Goal: Transaction & Acquisition: Purchase product/service

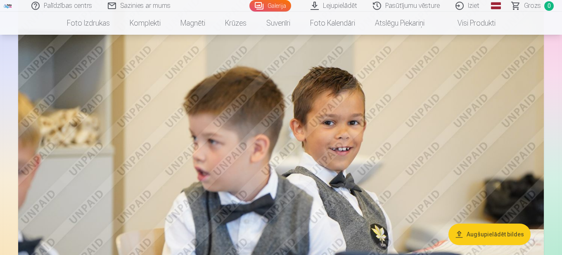
scroll to position [785, 0]
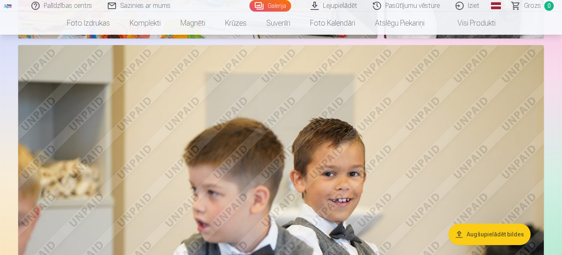
click at [95, 24] on link "Foto izdrukas" at bounding box center [88, 23] width 63 height 23
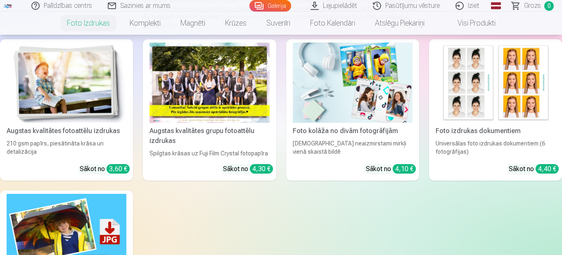
scroll to position [124, 0]
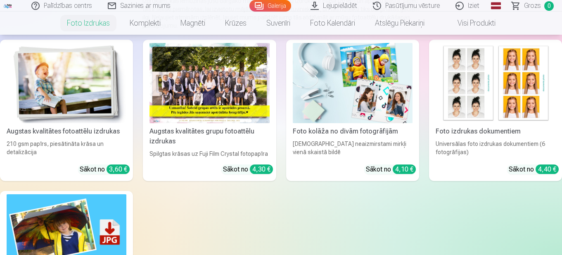
click at [209, 109] on div at bounding box center [210, 83] width 120 height 80
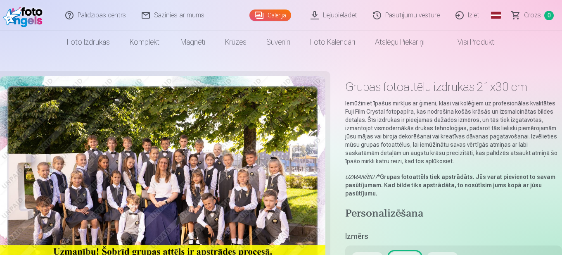
scroll to position [124, 0]
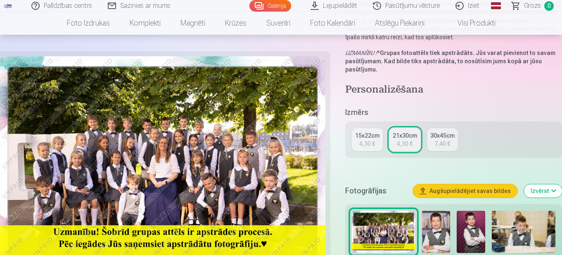
click at [366, 142] on div "4,30 €" at bounding box center [367, 144] width 16 height 8
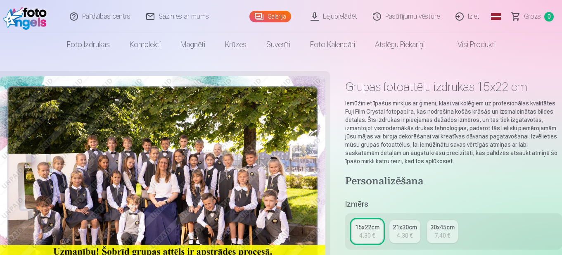
click at [406, 233] on div "4,30 €" at bounding box center [405, 235] width 16 height 8
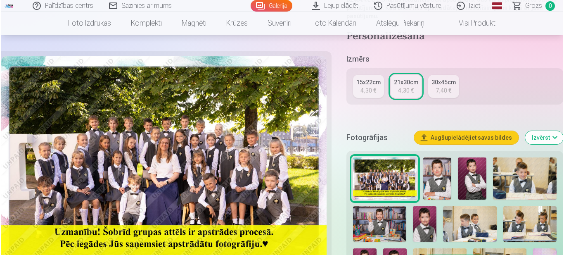
scroll to position [165, 0]
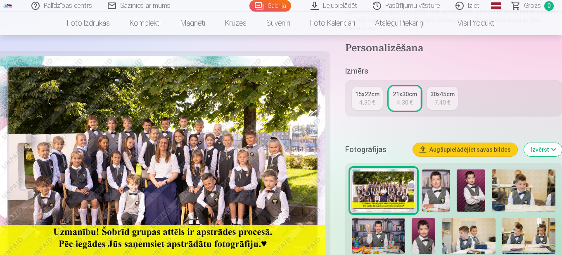
click at [443, 149] on button "Augšupielādējiet savas bildes" at bounding box center [465, 149] width 105 height 13
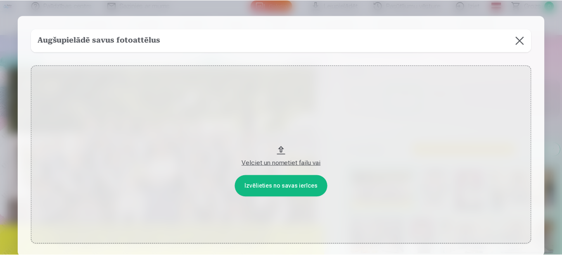
scroll to position [0, 0]
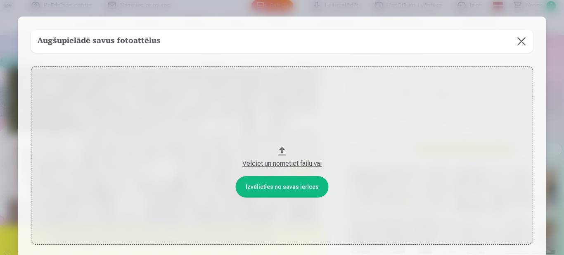
click at [517, 40] on button at bounding box center [521, 41] width 23 height 23
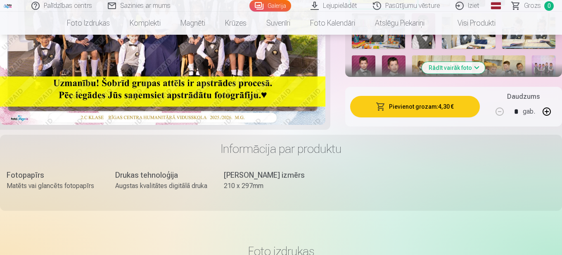
scroll to position [372, 0]
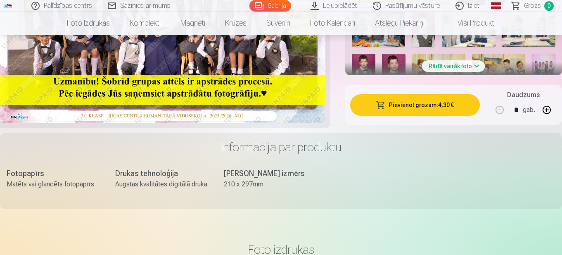
click at [449, 113] on button "Pievienot grozam : 4,30 €" at bounding box center [415, 104] width 130 height 21
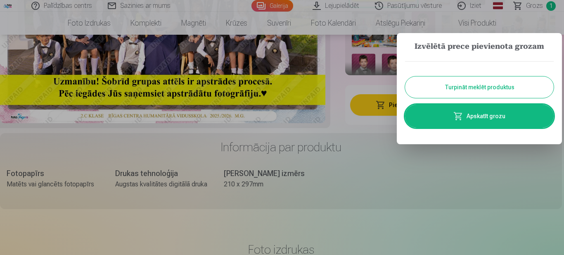
click at [449, 118] on link "Apskatīt grozu" at bounding box center [479, 116] width 149 height 23
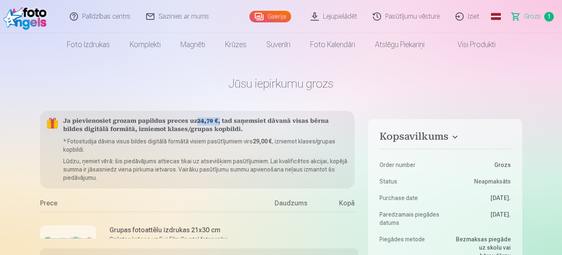
drag, startPoint x: 199, startPoint y: 122, endPoint x: 217, endPoint y: 120, distance: 18.7
click at [217, 120] on h5 "Ja pievienosiet grozam papildus preces uz 24,70 € , tad saņemsiet dāvanā visas …" at bounding box center [205, 125] width 285 height 17
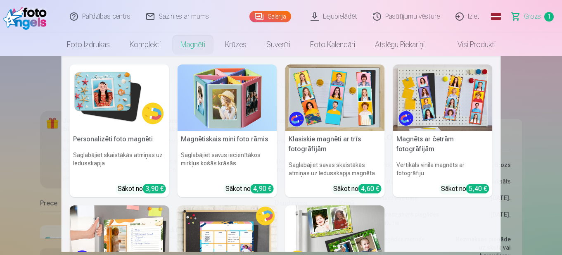
click at [179, 47] on link "Magnēti" at bounding box center [193, 44] width 45 height 23
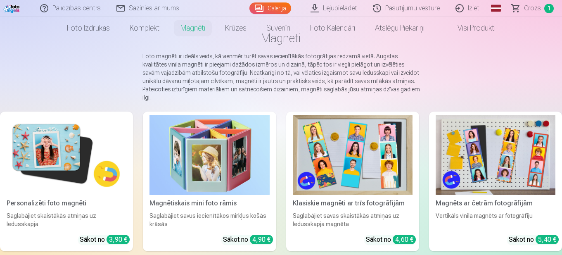
scroll to position [124, 0]
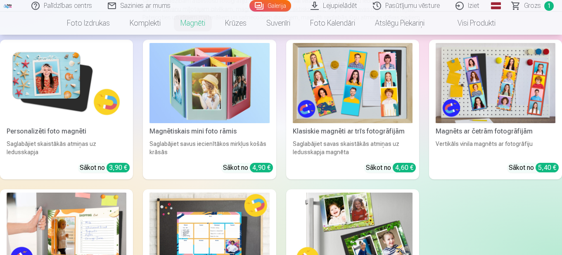
click at [67, 104] on img at bounding box center [67, 83] width 120 height 80
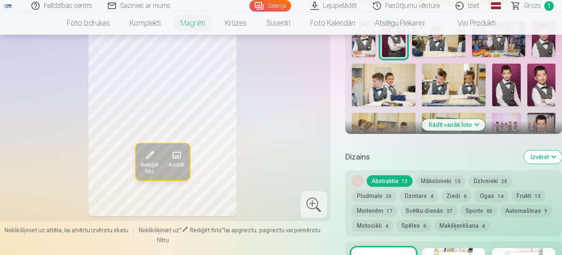
scroll to position [248, 0]
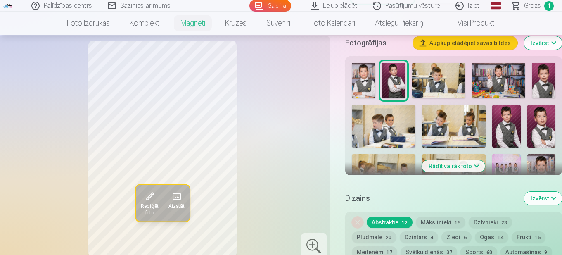
click at [545, 125] on img at bounding box center [541, 126] width 28 height 43
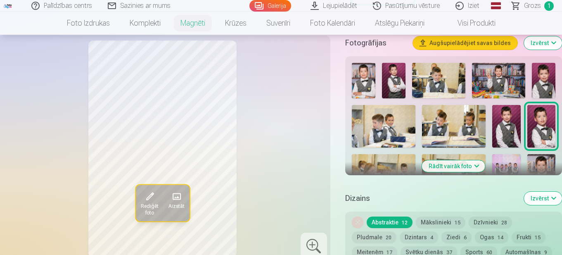
click at [391, 66] on img at bounding box center [394, 81] width 24 height 36
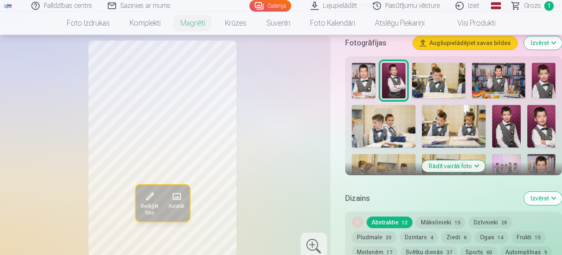
click at [546, 117] on img at bounding box center [541, 126] width 28 height 43
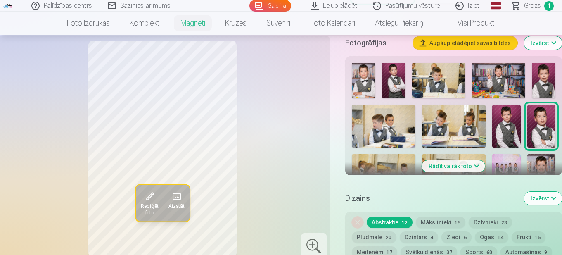
click at [542, 63] on img at bounding box center [544, 81] width 24 height 36
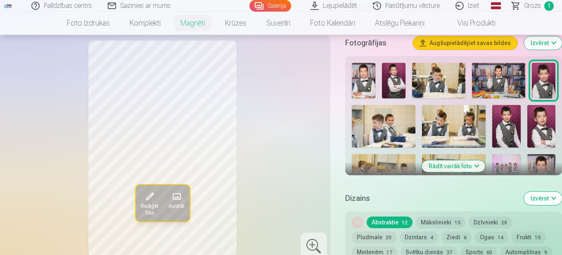
click at [516, 117] on img at bounding box center [506, 126] width 28 height 43
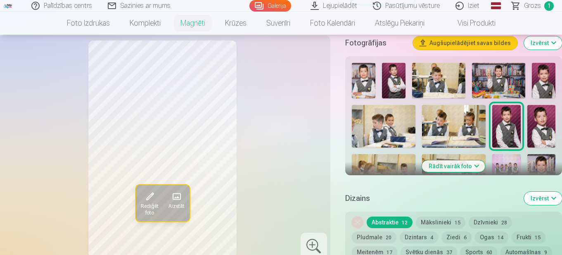
click at [497, 83] on img at bounding box center [498, 81] width 53 height 36
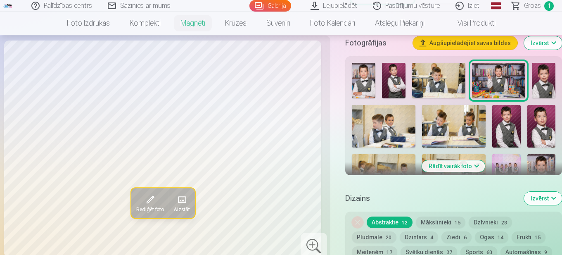
click at [369, 71] on img at bounding box center [364, 81] width 24 height 36
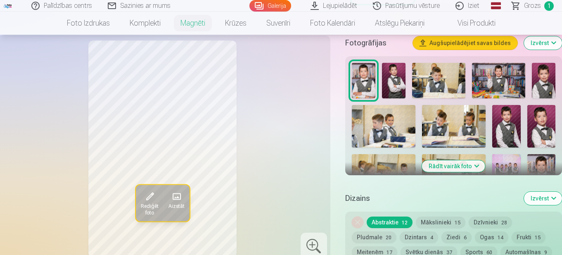
click at [514, 131] on img at bounding box center [506, 126] width 28 height 43
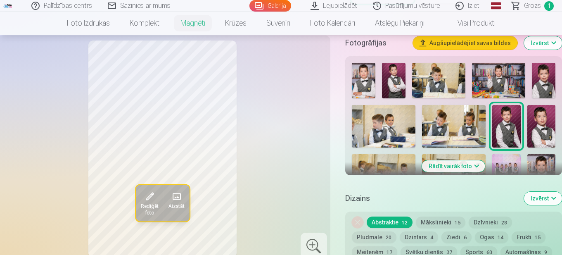
click at [543, 131] on img at bounding box center [541, 126] width 28 height 43
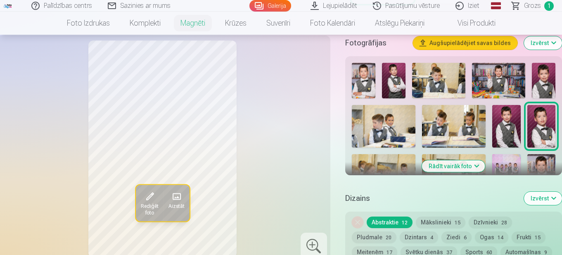
click at [428, 81] on img at bounding box center [438, 81] width 53 height 36
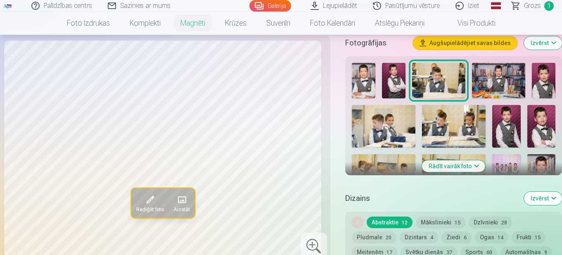
click at [381, 83] on div at bounding box center [454, 149] width 210 height 180
click at [453, 127] on img at bounding box center [454, 126] width 64 height 43
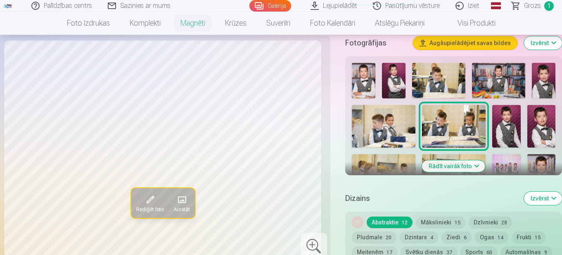
click at [394, 130] on img at bounding box center [384, 126] width 64 height 43
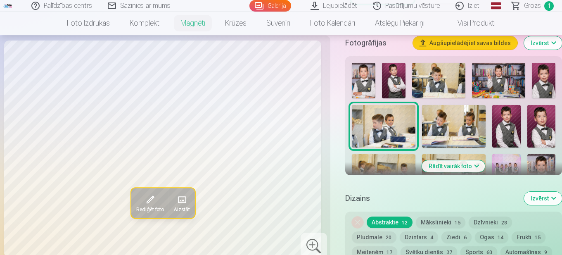
click at [375, 80] on img at bounding box center [364, 81] width 24 height 36
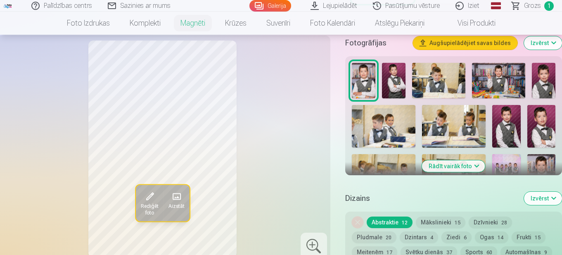
click at [406, 69] on div at bounding box center [454, 149] width 210 height 180
drag, startPoint x: 447, startPoint y: 78, endPoint x: 480, endPoint y: 80, distance: 33.1
click at [448, 78] on img at bounding box center [438, 81] width 53 height 36
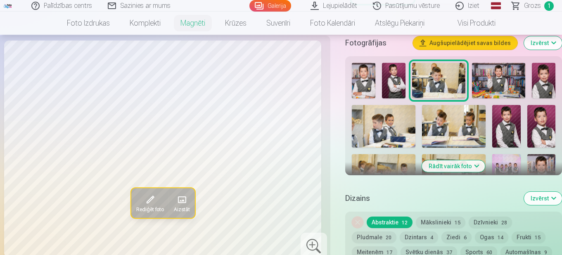
click at [541, 73] on img at bounding box center [544, 81] width 24 height 36
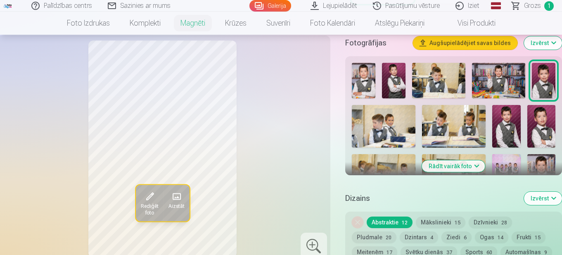
click at [550, 128] on img at bounding box center [541, 126] width 28 height 43
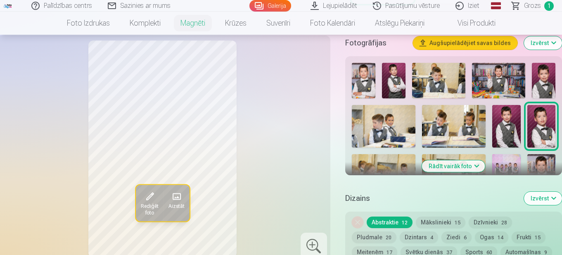
click at [480, 160] on button "Rādīt vairāk foto" at bounding box center [453, 166] width 63 height 12
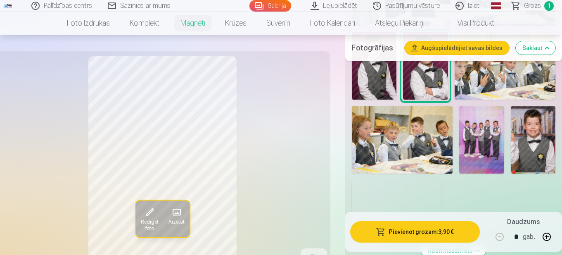
scroll to position [537, 0]
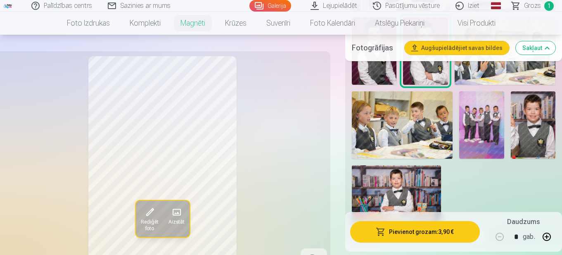
click at [536, 129] on img at bounding box center [533, 124] width 45 height 67
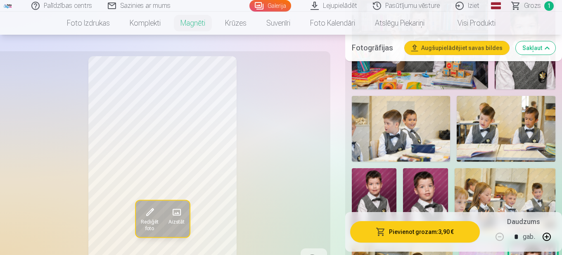
scroll to position [330, 0]
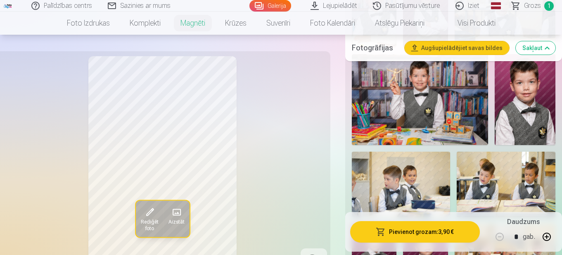
click at [537, 109] on img at bounding box center [525, 99] width 61 height 91
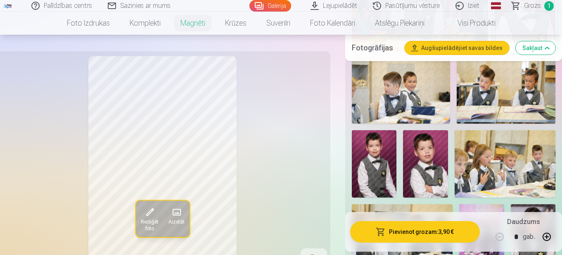
scroll to position [454, 0]
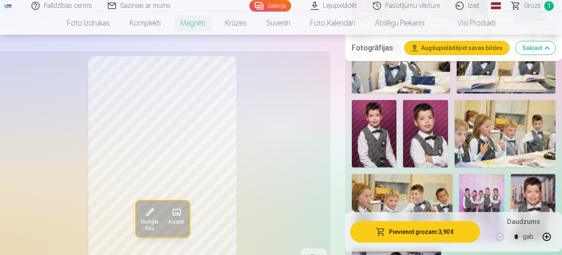
click at [436, 138] on img at bounding box center [425, 133] width 45 height 67
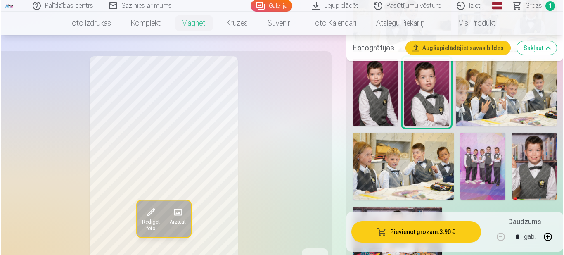
scroll to position [537, 0]
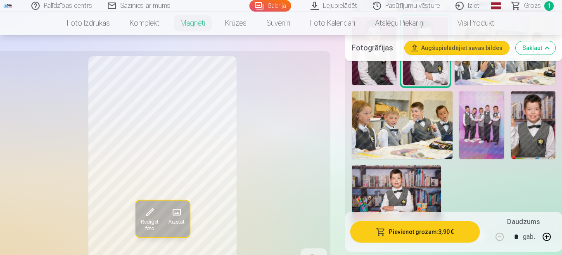
click at [548, 238] on button "button" at bounding box center [547, 237] width 20 height 20
click at [548, 239] on button "button" at bounding box center [547, 237] width 20 height 20
type input "*"
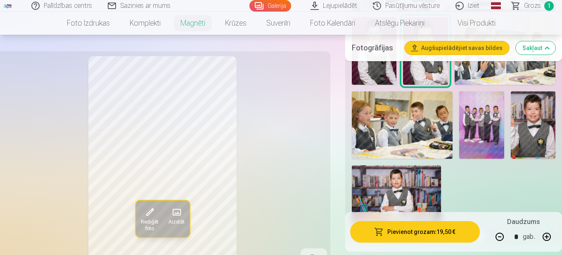
click at [455, 228] on button "Pievienot grozam : 19,50 €" at bounding box center [415, 231] width 130 height 21
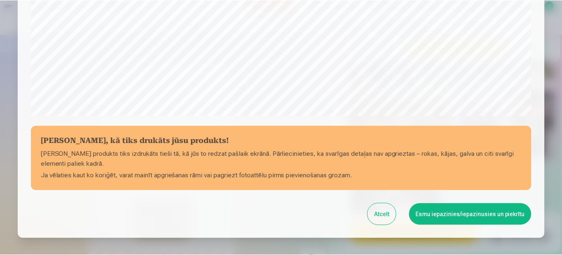
scroll to position [330, 0]
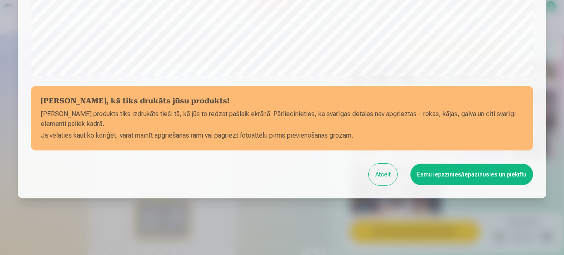
click at [446, 178] on button "Esmu iepazinies/iepazinusies un piekrītu" at bounding box center [472, 174] width 123 height 21
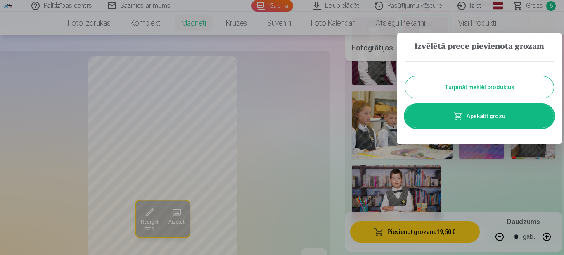
click at [480, 117] on link "Apskatīt grozu" at bounding box center [479, 116] width 149 height 23
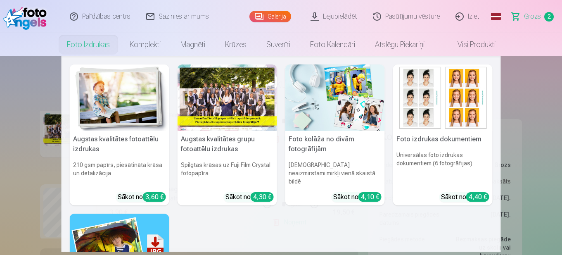
click at [91, 47] on link "Foto izdrukas" at bounding box center [88, 44] width 63 height 23
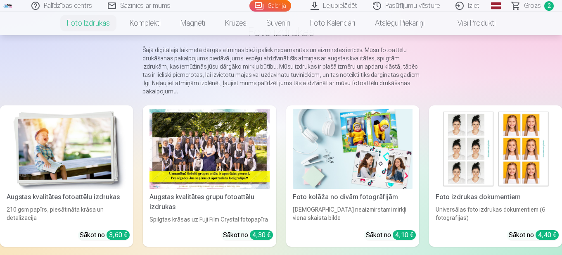
scroll to position [83, 0]
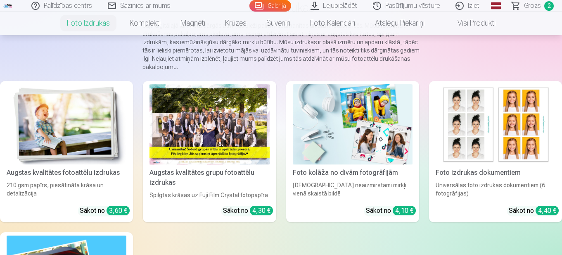
click at [83, 130] on img at bounding box center [67, 124] width 120 height 80
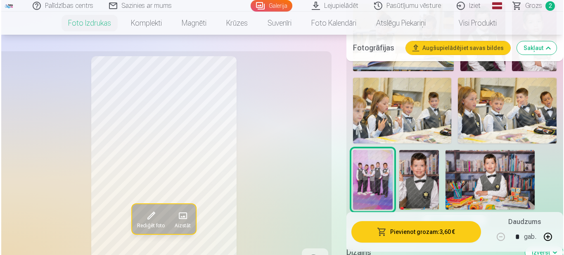
scroll to position [578, 0]
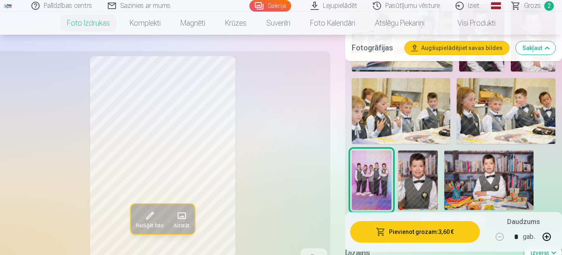
click at [416, 229] on button "Pievienot grozam : 3,60 €" at bounding box center [415, 231] width 130 height 21
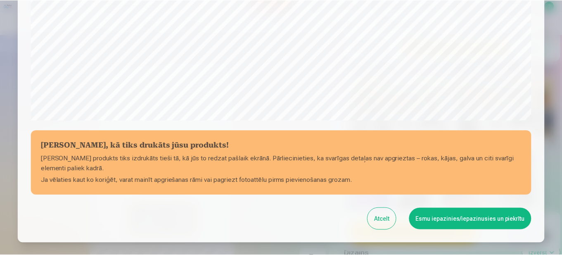
scroll to position [299, 0]
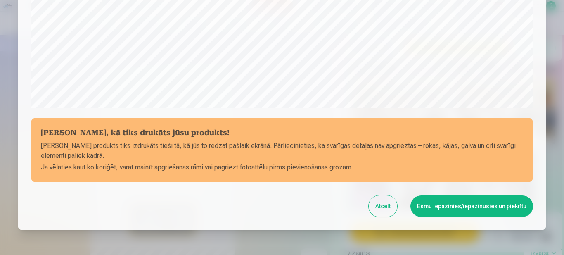
click at [433, 201] on button "Esmu iepazinies/iepazinusies un piekrītu" at bounding box center [472, 205] width 123 height 21
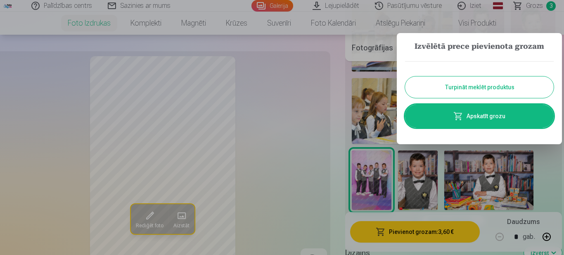
click at [531, 116] on link "Apskatīt grozu" at bounding box center [479, 116] width 149 height 23
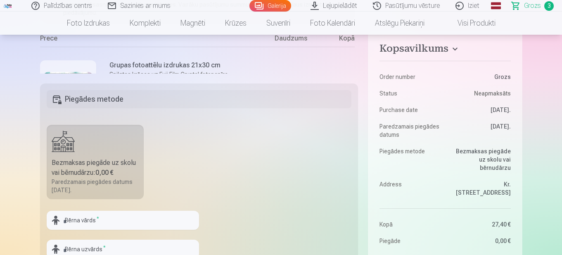
scroll to position [165, 0]
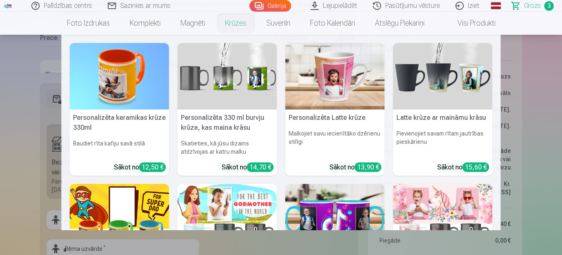
click at [229, 25] on link "Krūzes" at bounding box center [235, 23] width 41 height 23
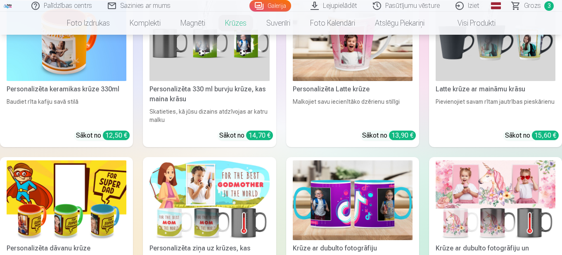
scroll to position [165, 0]
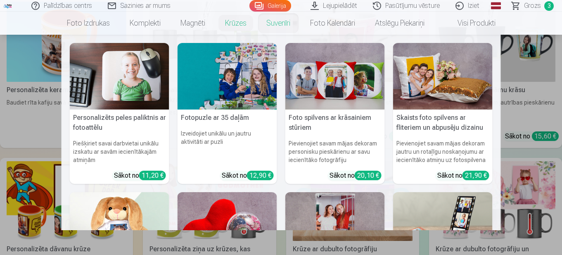
click at [271, 24] on link "Suvenīri" at bounding box center [279, 23] width 44 height 23
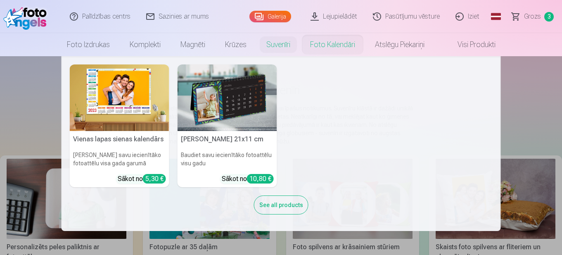
click at [345, 43] on link "Foto kalendāri" at bounding box center [332, 44] width 65 height 23
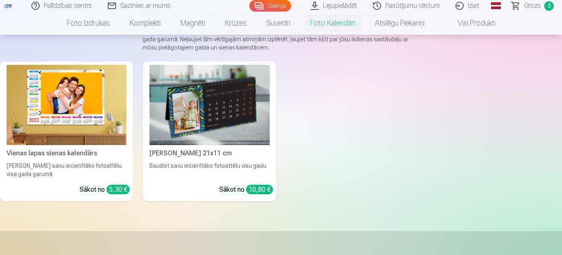
scroll to position [83, 0]
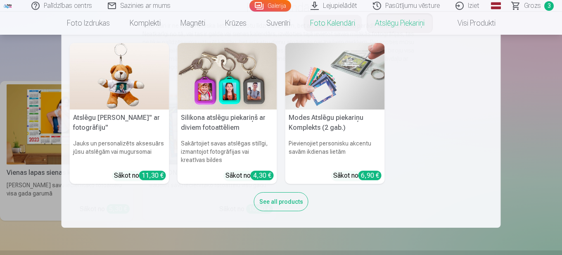
click at [400, 26] on link "Atslēgu piekariņi" at bounding box center [399, 23] width 69 height 23
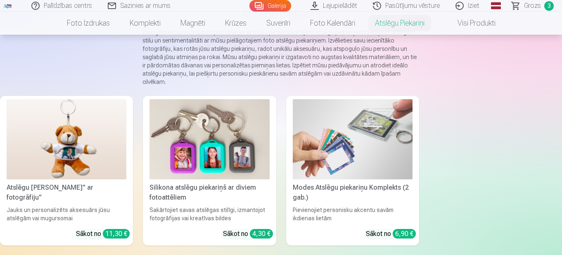
scroll to position [83, 0]
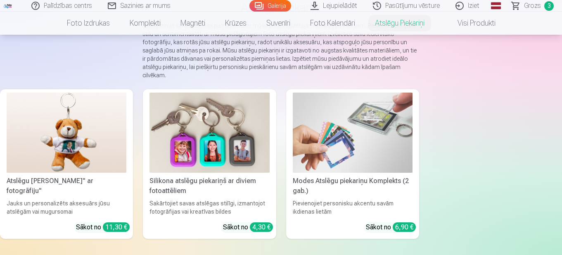
click at [473, 26] on link "Visi produkti" at bounding box center [470, 23] width 71 height 23
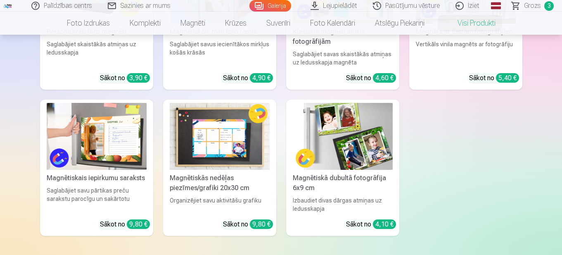
scroll to position [744, 0]
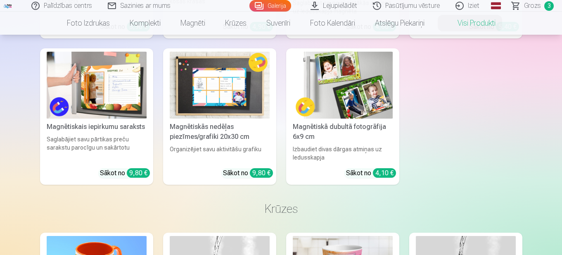
click at [220, 102] on img at bounding box center [220, 85] width 100 height 67
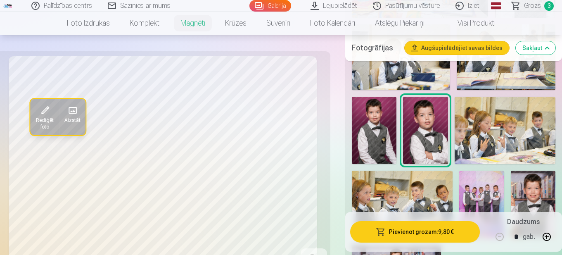
scroll to position [413, 0]
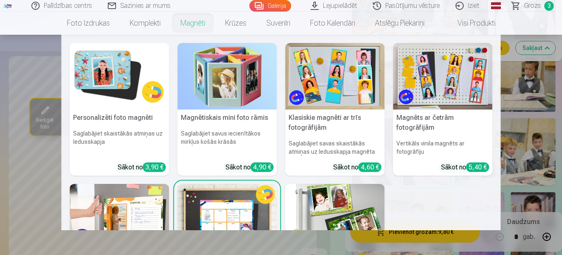
click at [194, 26] on link "Magnēti" at bounding box center [193, 23] width 45 height 23
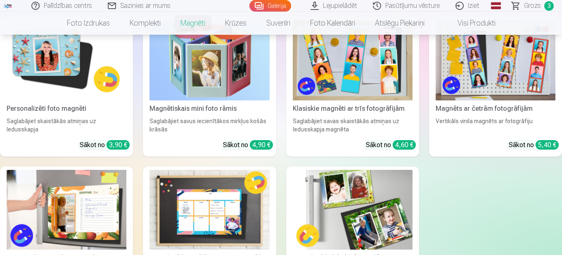
scroll to position [83, 0]
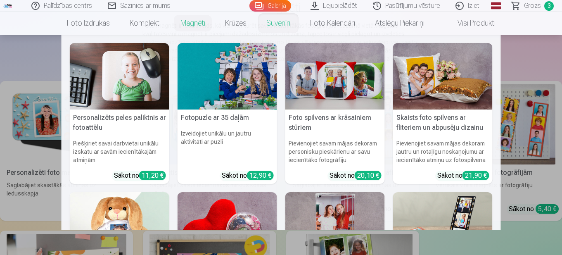
click at [278, 19] on link "Suvenīri" at bounding box center [279, 23] width 44 height 23
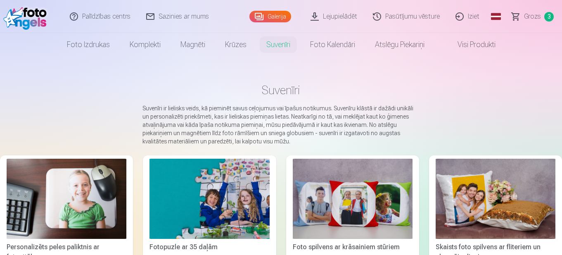
click at [522, 19] on link "Grozs 3" at bounding box center [533, 16] width 58 height 33
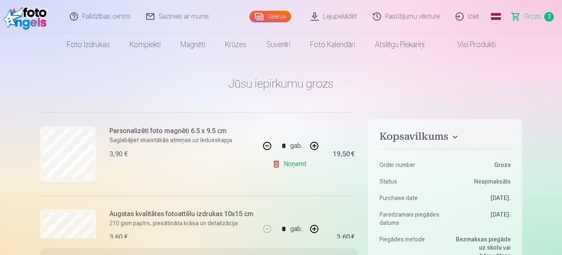
scroll to position [224, 0]
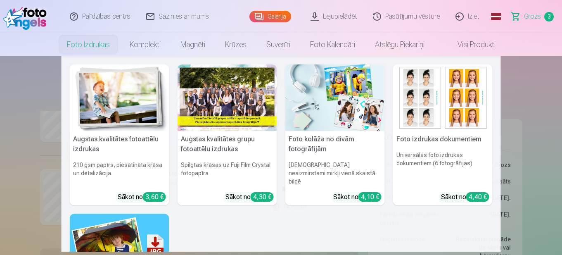
click at [94, 47] on link "Foto izdrukas" at bounding box center [88, 44] width 63 height 23
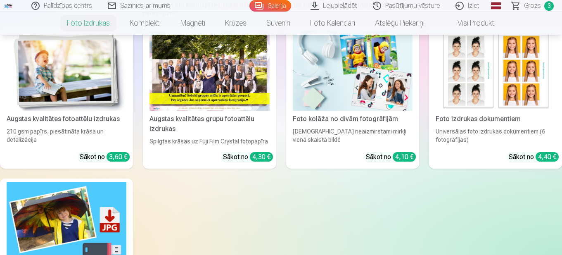
scroll to position [124, 0]
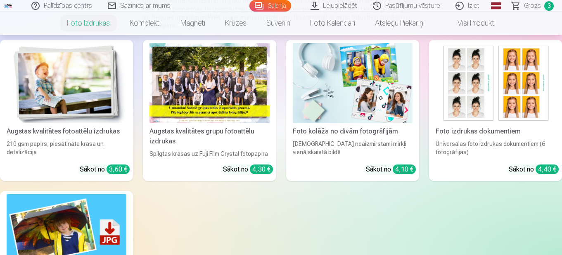
click at [473, 100] on img at bounding box center [496, 83] width 120 height 80
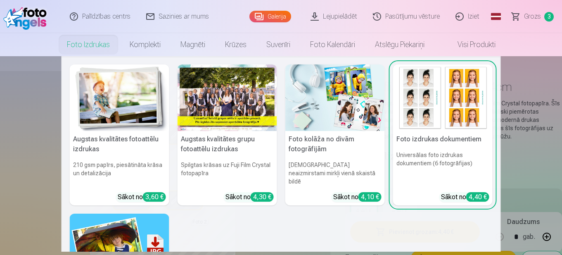
click at [82, 45] on link "Foto izdrukas" at bounding box center [88, 44] width 63 height 23
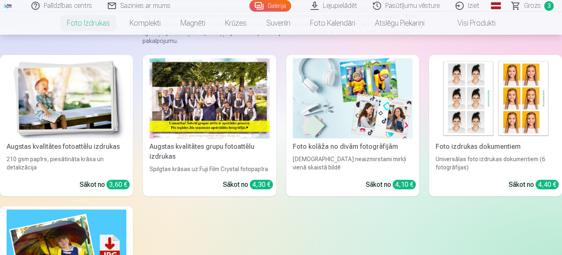
scroll to position [83, 0]
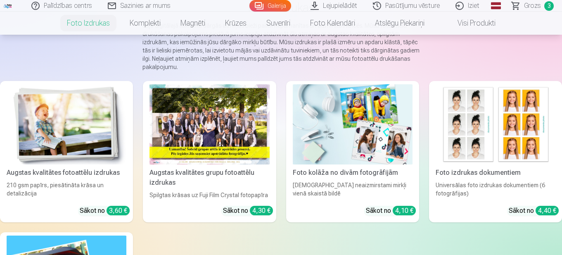
click at [96, 135] on img at bounding box center [67, 124] width 120 height 80
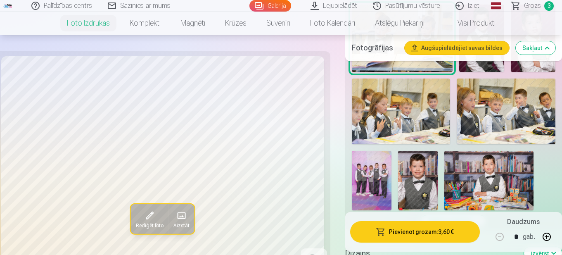
scroll to position [578, 0]
click at [394, 113] on img at bounding box center [401, 111] width 99 height 66
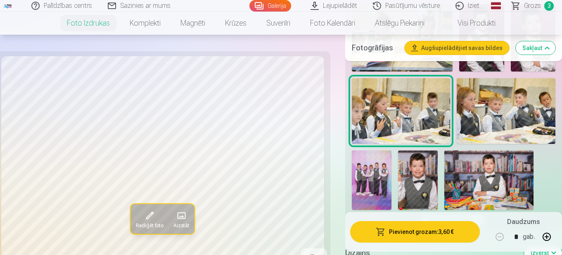
click at [527, 139] on img at bounding box center [506, 111] width 99 height 66
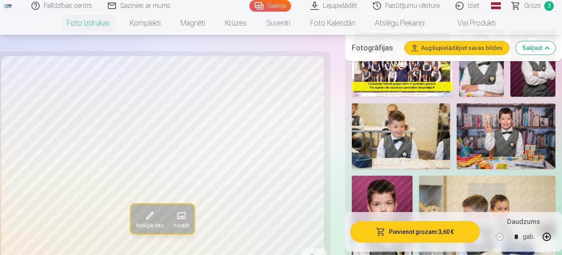
scroll to position [289, 0]
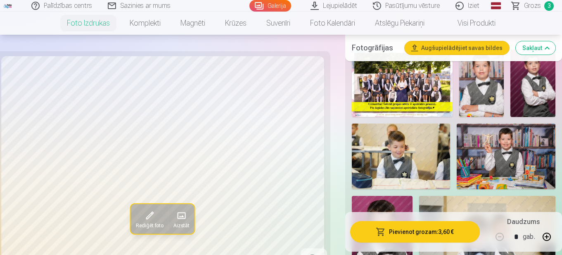
click at [514, 150] on img at bounding box center [506, 157] width 99 height 66
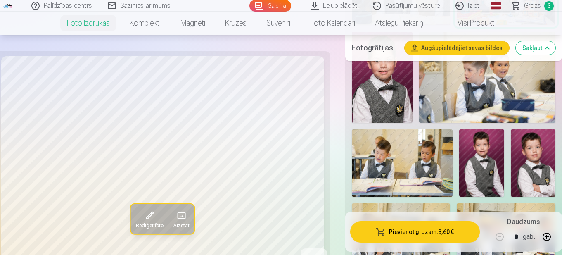
scroll to position [454, 0]
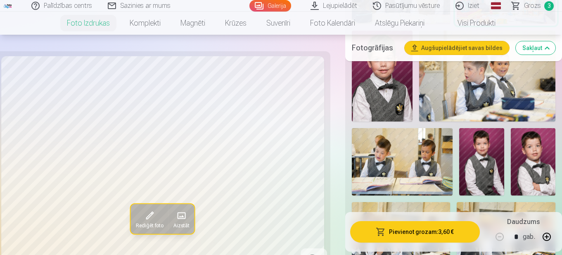
click at [412, 175] on img at bounding box center [402, 161] width 101 height 67
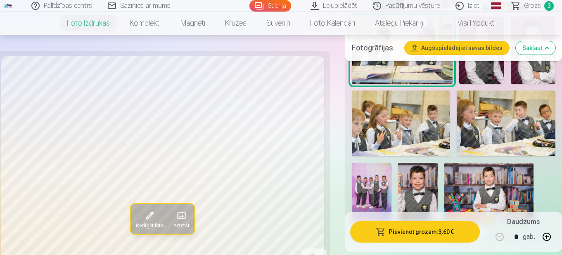
scroll to position [578, 0]
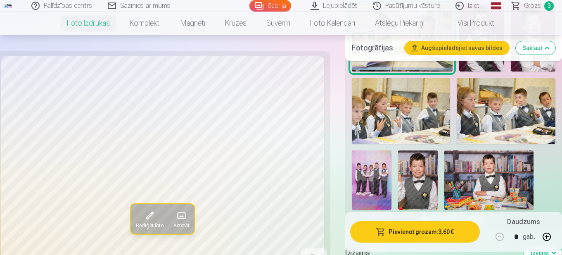
click at [469, 131] on img at bounding box center [506, 111] width 99 height 66
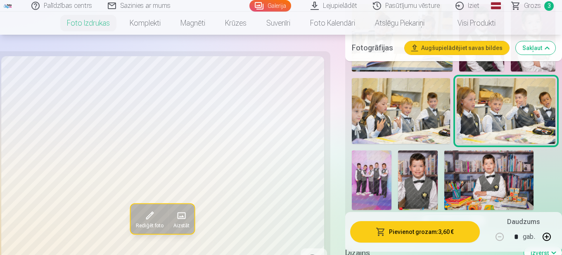
click at [422, 124] on img at bounding box center [401, 111] width 99 height 66
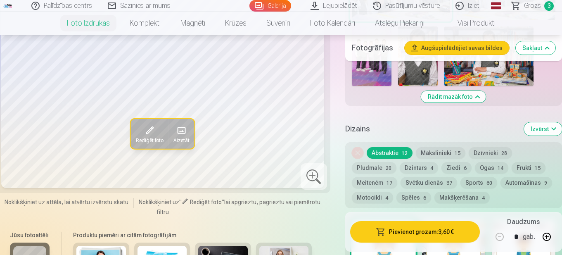
scroll to position [661, 0]
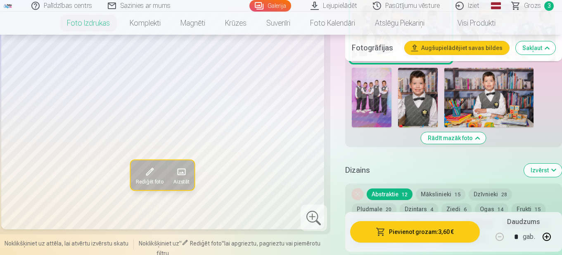
click at [501, 117] on img at bounding box center [488, 97] width 89 height 59
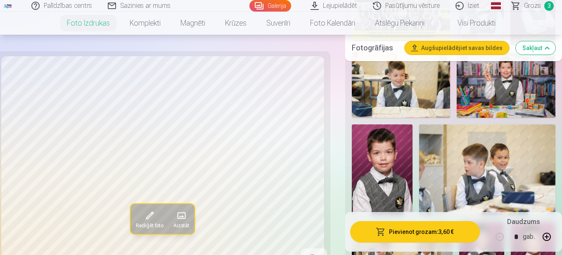
scroll to position [289, 0]
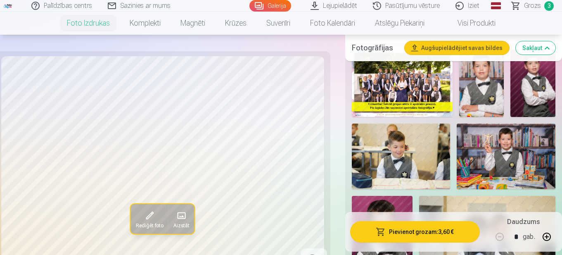
click at [503, 135] on img at bounding box center [506, 157] width 99 height 66
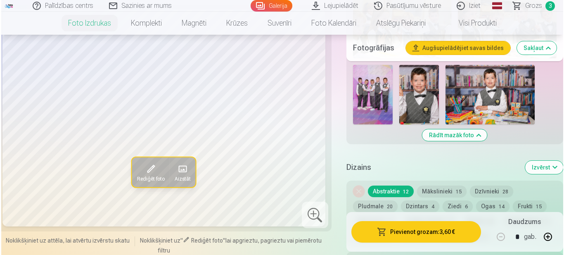
scroll to position [620, 0]
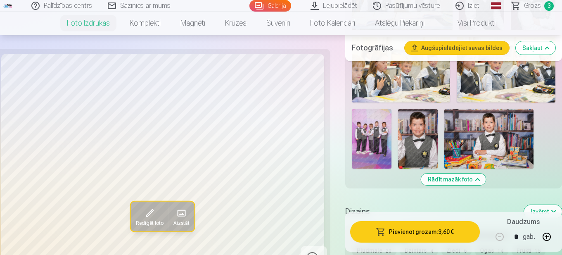
click at [432, 232] on button "Pievienot grozam : 3,60 €" at bounding box center [415, 231] width 130 height 21
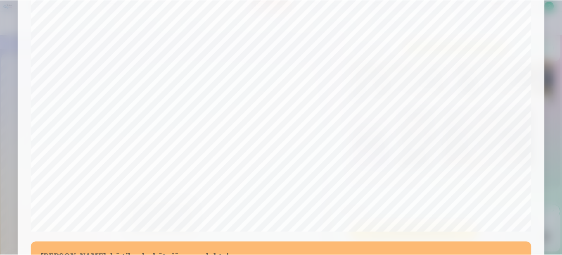
scroll to position [257, 0]
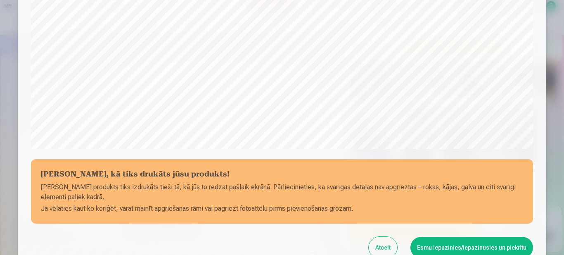
click at [451, 242] on button "Esmu iepazinies/iepazinusies un piekrītu" at bounding box center [472, 247] width 123 height 21
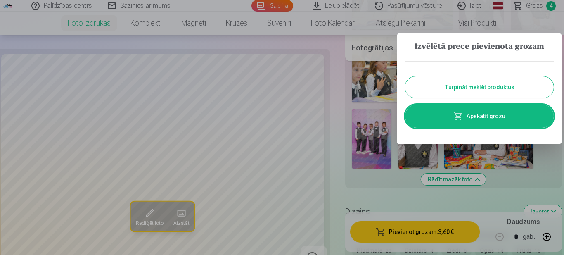
click at [497, 121] on link "Apskatīt grozu" at bounding box center [479, 116] width 149 height 23
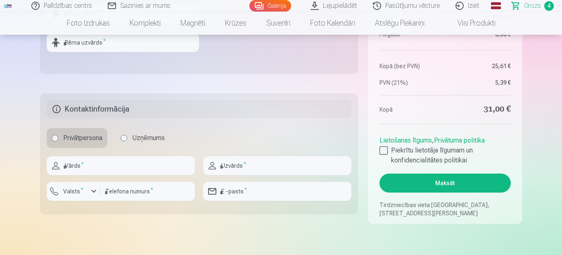
scroll to position [372, 0]
click at [386, 152] on div at bounding box center [384, 150] width 8 height 8
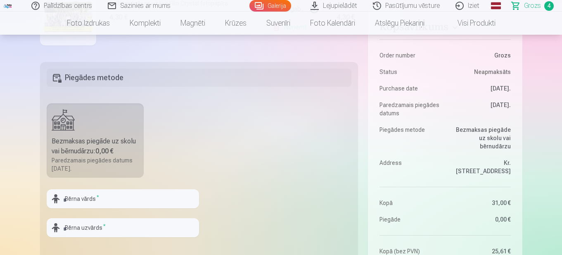
scroll to position [207, 0]
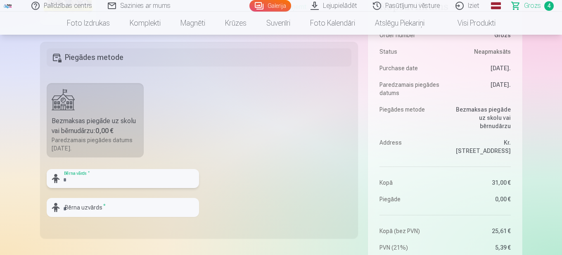
click at [111, 179] on input "text" at bounding box center [123, 178] width 152 height 19
type input "*******"
click at [106, 209] on input "text" at bounding box center [123, 207] width 152 height 19
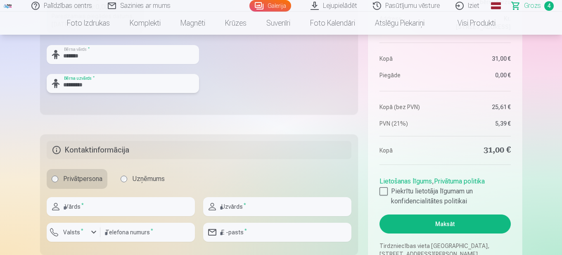
scroll to position [372, 0]
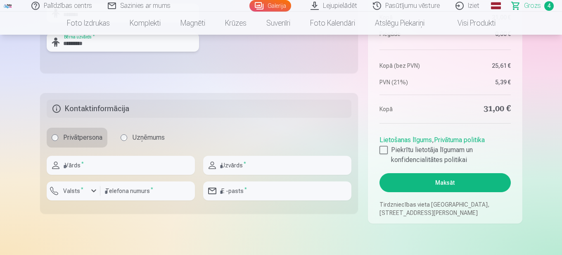
type input "*********"
click at [126, 166] on input "text" at bounding box center [121, 165] width 148 height 19
type input "*****"
click at [232, 162] on input "text" at bounding box center [277, 165] width 148 height 19
type input "*********"
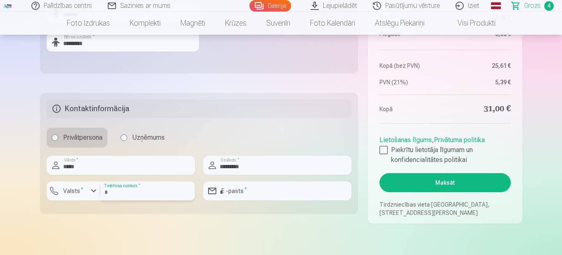
click at [150, 196] on input "number" at bounding box center [147, 190] width 95 height 19
click at [86, 196] on div "button" at bounding box center [75, 192] width 25 height 8
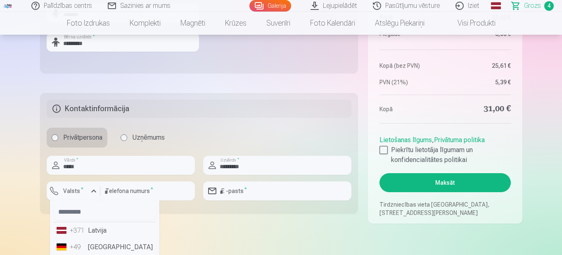
drag, startPoint x: 88, startPoint y: 229, endPoint x: 114, endPoint y: 199, distance: 39.6
click at [89, 229] on li "+371 Latvija" at bounding box center [104, 230] width 103 height 17
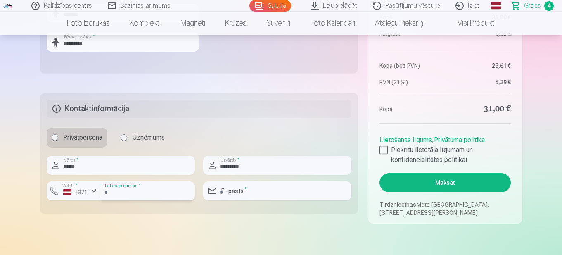
click at [118, 193] on input "number" at bounding box center [147, 190] width 95 height 19
type input "********"
click at [275, 185] on input "email" at bounding box center [277, 190] width 148 height 19
type input "**********"
click at [490, 188] on button "Maksāt" at bounding box center [445, 182] width 131 height 19
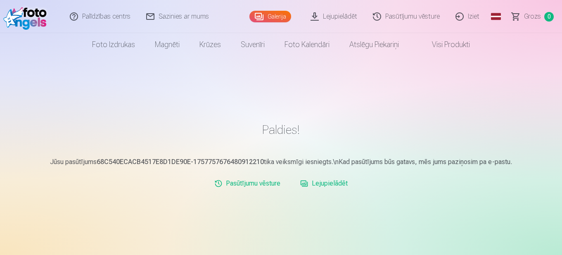
click at [361, 14] on link "Lejupielādēt" at bounding box center [334, 16] width 62 height 33
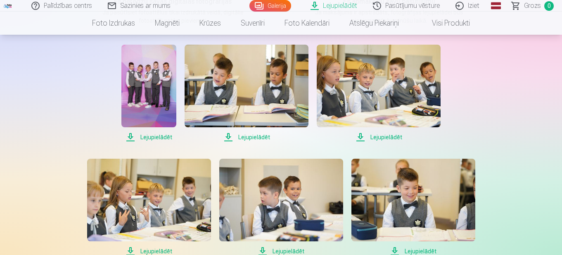
scroll to position [165, 0]
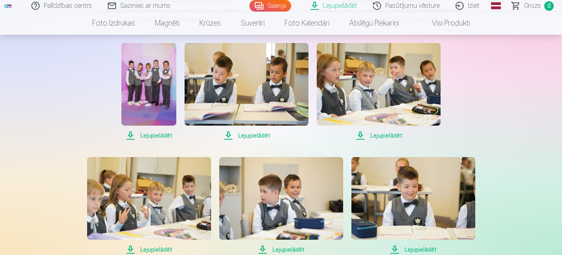
click at [151, 137] on span "Lejupielādēt" at bounding box center [148, 136] width 55 height 10
click at [261, 132] on span "Lejupielādēt" at bounding box center [247, 136] width 124 height 10
click at [379, 136] on span "Lejupielādēt" at bounding box center [379, 136] width 124 height 10
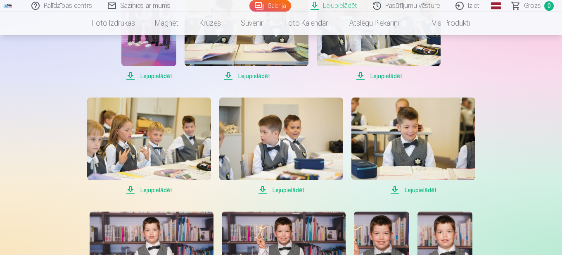
scroll to position [248, 0]
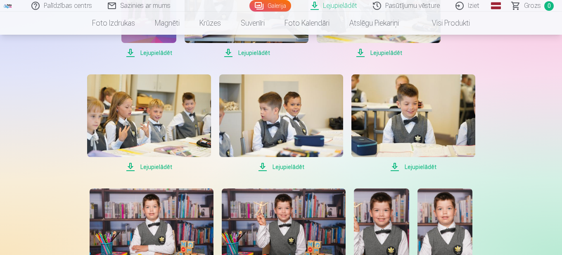
click at [143, 167] on span "Lejupielādēt" at bounding box center [149, 167] width 124 height 10
click at [292, 166] on span "Lejupielādēt" at bounding box center [281, 167] width 124 height 10
click at [428, 166] on span "Lejupielādēt" at bounding box center [414, 167] width 124 height 10
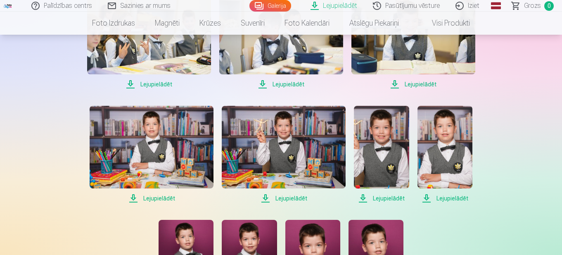
scroll to position [372, 0]
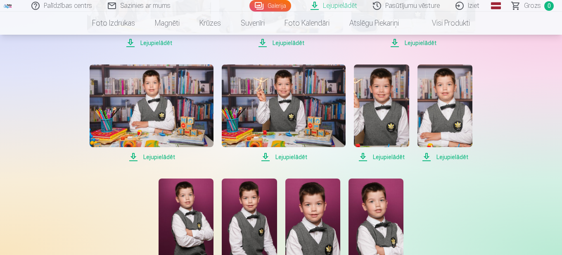
click at [159, 161] on span "Lejupielādēt" at bounding box center [152, 157] width 124 height 10
click at [303, 158] on span "Lejupielādēt" at bounding box center [284, 157] width 124 height 10
click at [384, 159] on span "Lejupielādēt" at bounding box center [381, 157] width 55 height 10
click at [446, 159] on span "Lejupielādēt" at bounding box center [445, 157] width 55 height 10
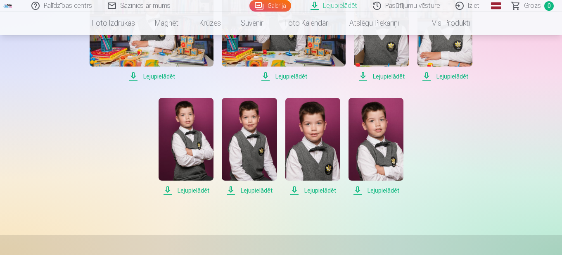
scroll to position [454, 0]
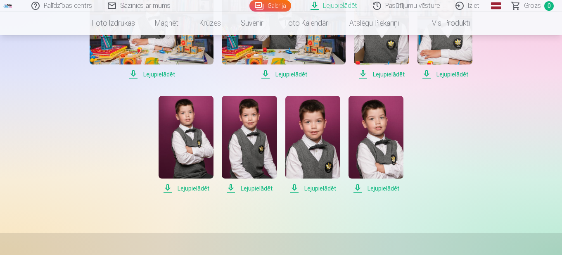
click at [191, 189] on span "Lejupielādēt" at bounding box center [186, 188] width 55 height 10
click at [254, 189] on span "Lejupielādēt" at bounding box center [249, 188] width 55 height 10
click at [321, 188] on span "Lejupielādēt" at bounding box center [312, 188] width 55 height 10
click at [377, 187] on span "Lejupielādēt" at bounding box center [376, 188] width 55 height 10
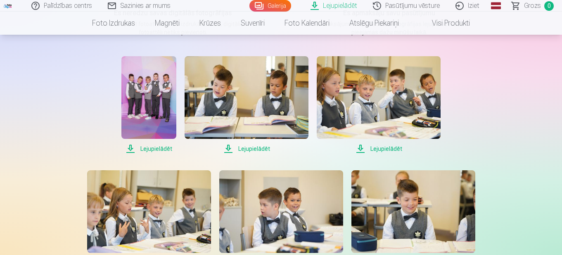
scroll to position [207, 0]
